Goal: Book appointment/travel/reservation

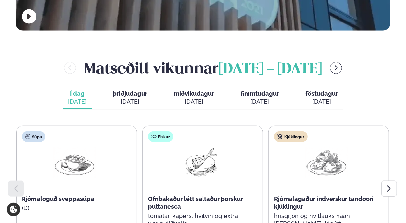
scroll to position [265, 0]
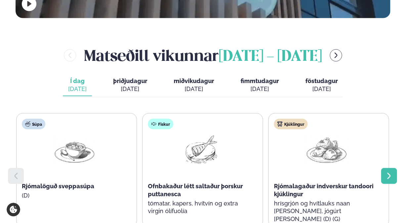
click at [383, 168] on div at bounding box center [390, 176] width 16 height 16
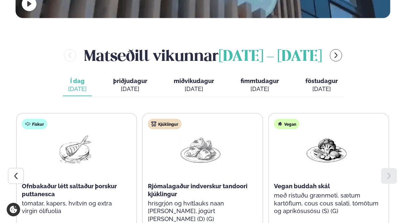
click at [129, 77] on span "þriðjudagur" at bounding box center [130, 80] width 34 height 7
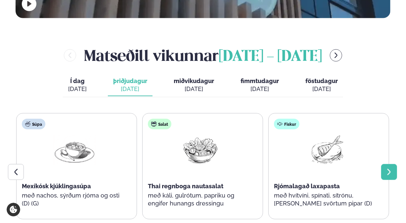
click at [387, 168] on icon at bounding box center [389, 172] width 8 height 8
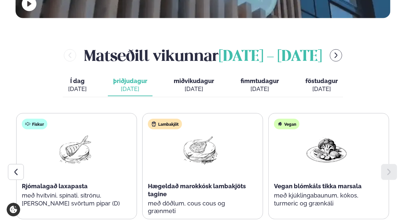
click at [201, 85] on div "[DATE]" at bounding box center [194, 89] width 40 height 8
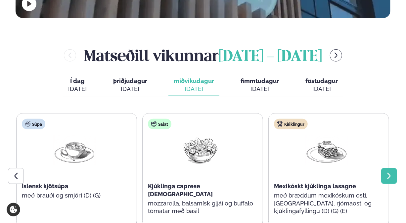
click at [384, 168] on div at bounding box center [390, 176] width 16 height 16
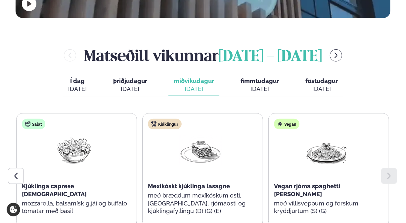
click at [256, 85] on div "[DATE]" at bounding box center [260, 89] width 38 height 8
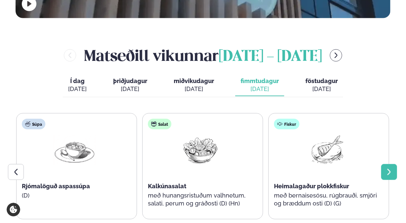
click at [386, 168] on icon at bounding box center [389, 172] width 8 height 8
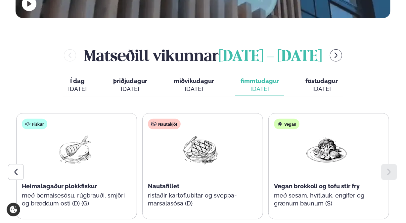
click at [330, 85] on div "[DATE]" at bounding box center [322, 89] width 32 height 8
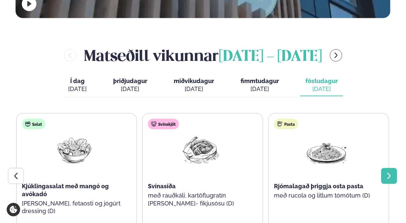
click at [389, 172] on icon at bounding box center [389, 176] width 8 height 8
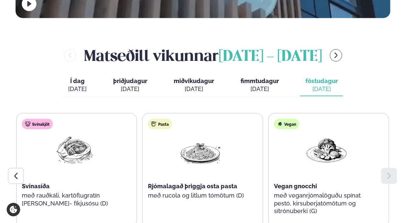
click at [82, 85] on div "[DATE]" at bounding box center [77, 89] width 19 height 8
